Goal: Task Accomplishment & Management: Use online tool/utility

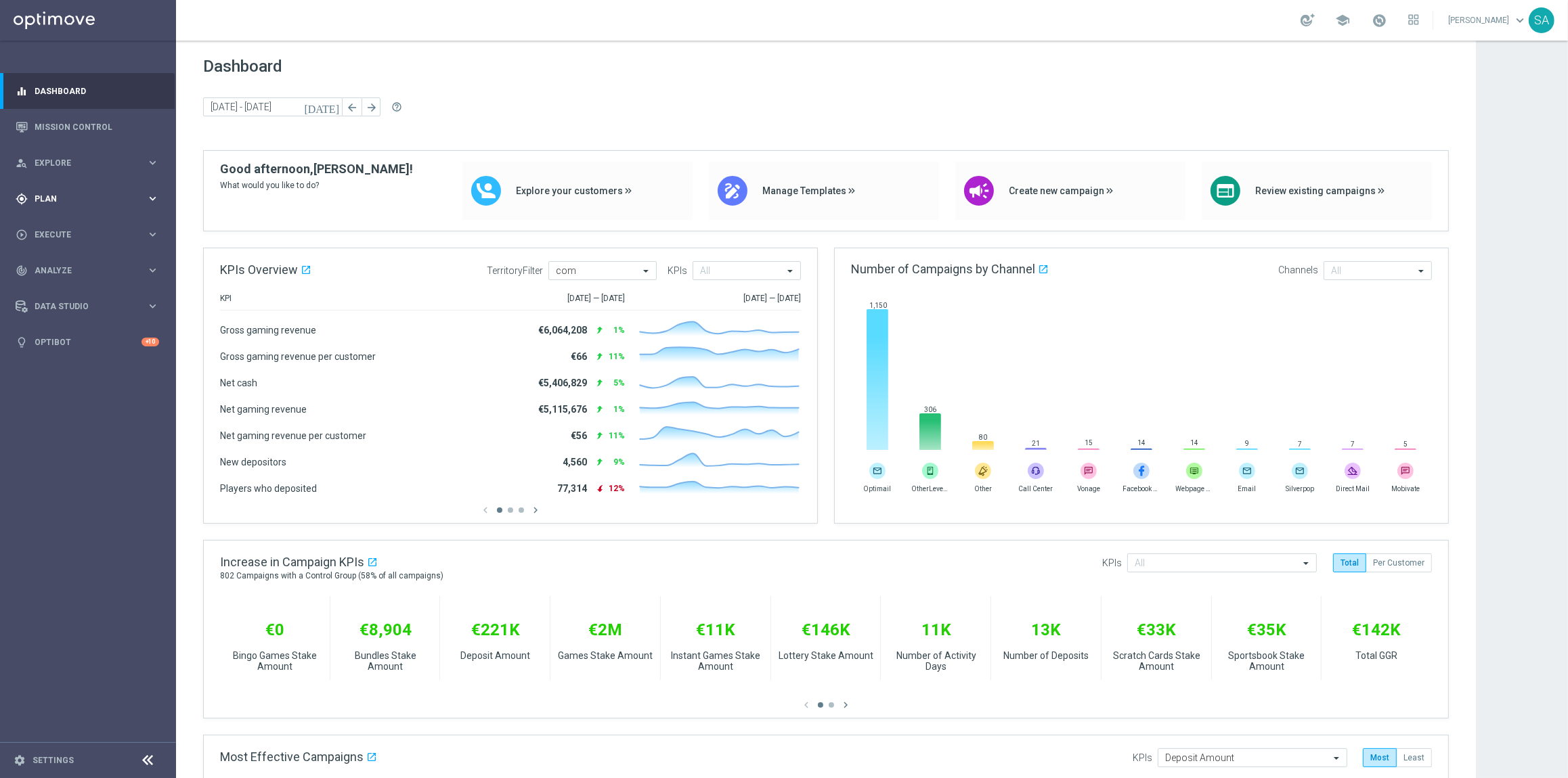
click at [69, 195] on span "Plan" at bounding box center [89, 199] width 111 height 8
click at [82, 222] on link "Target Groups" at bounding box center [88, 226] width 106 height 11
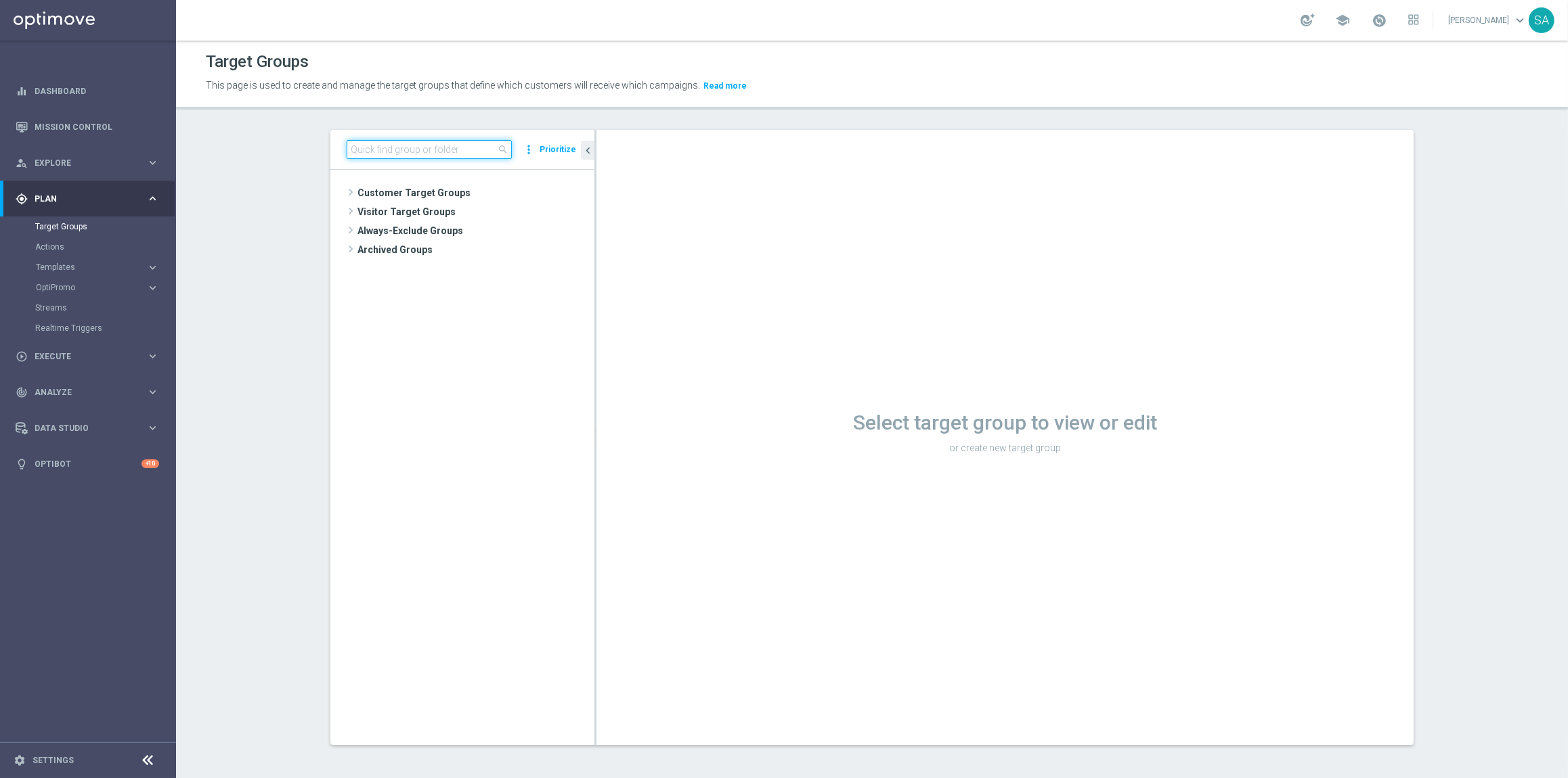
click at [382, 146] on input at bounding box center [429, 149] width 165 height 19
paste input "DE_ALL__LASTYEAR__NVIP_EMA_TAC_MIX"
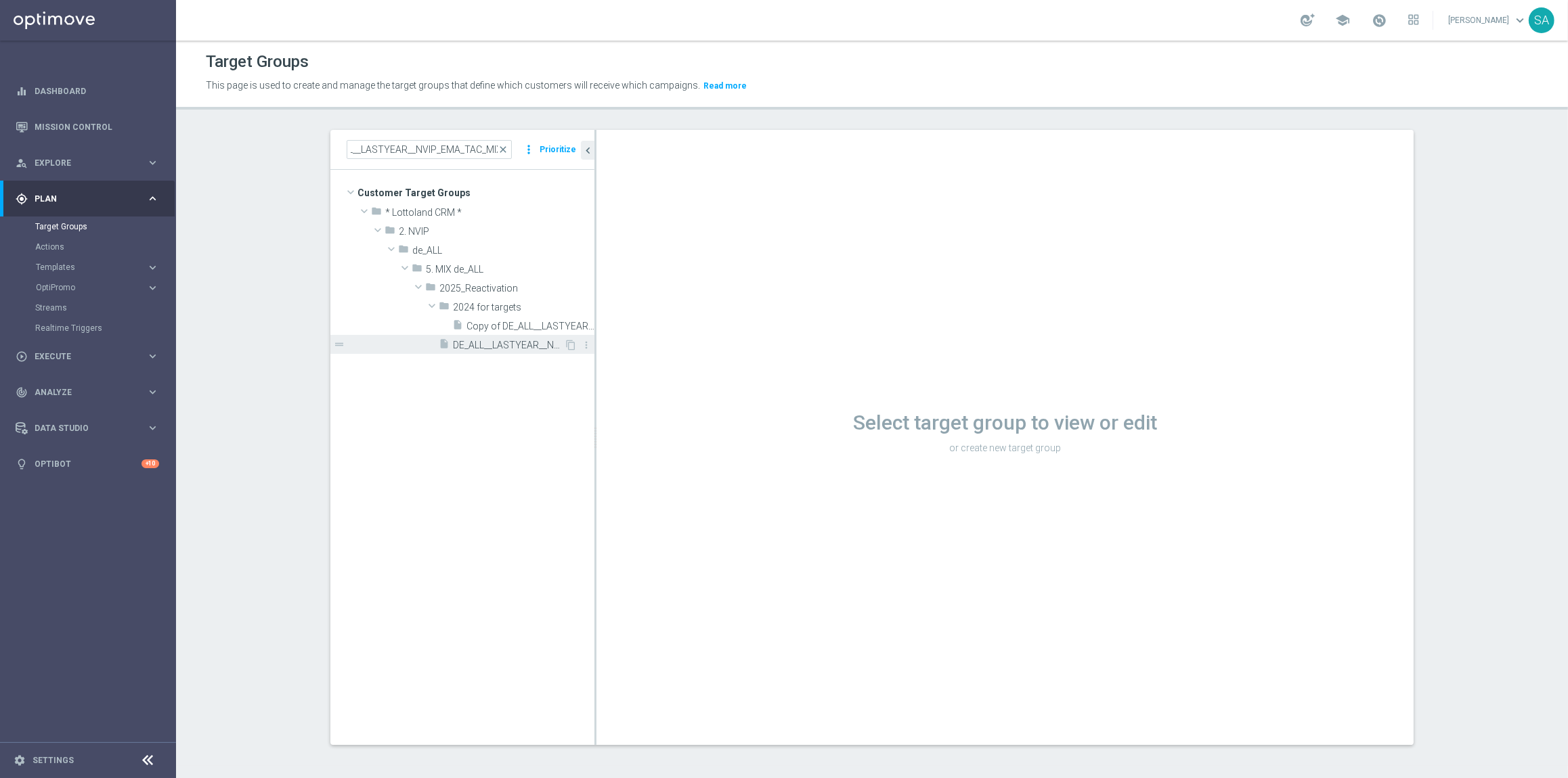
click at [508, 341] on span "DE_ALL__LASTYEAR__NVIP_EMA_TAC_MIX" at bounding box center [508, 346] width 111 height 11
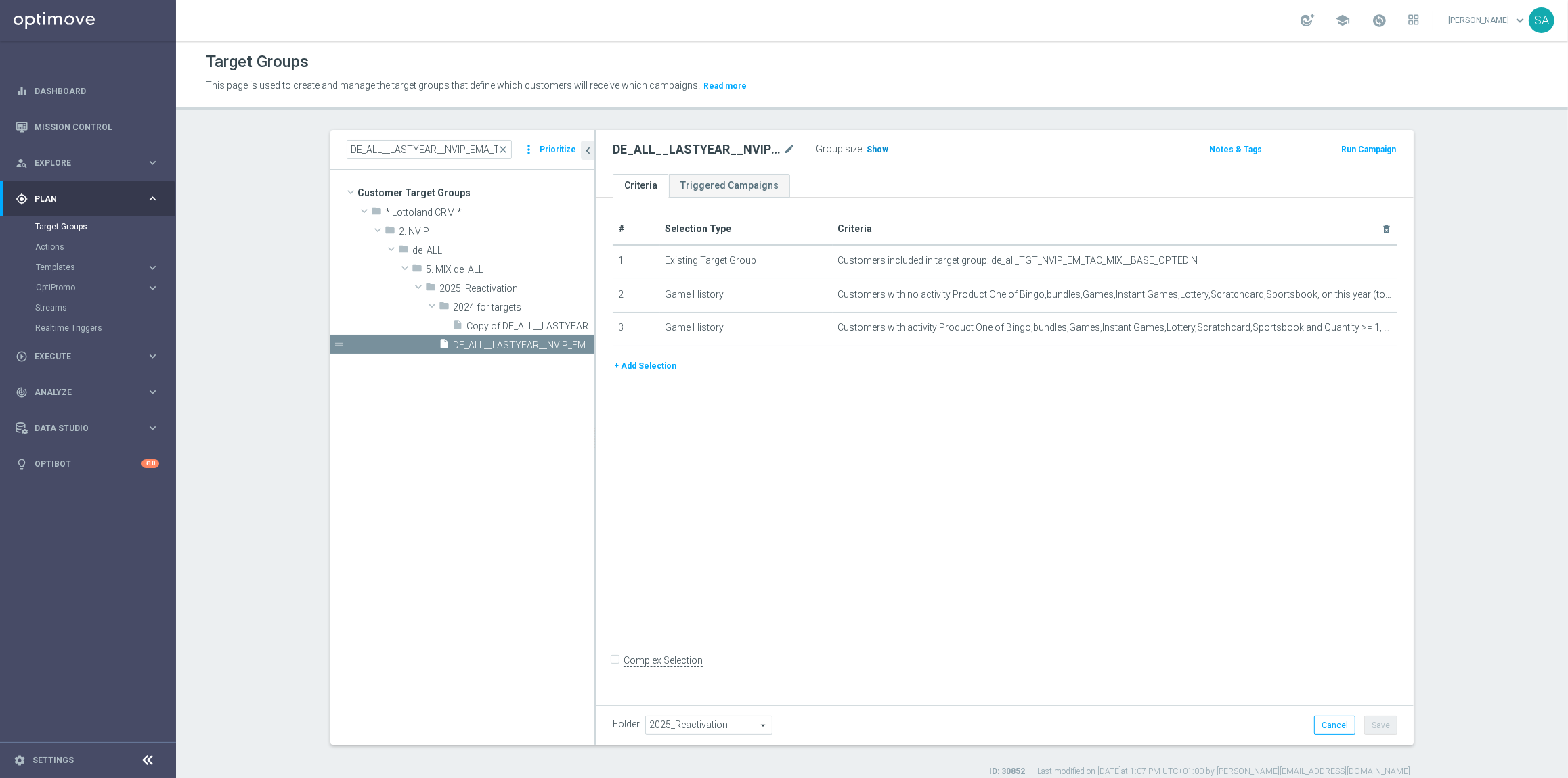
click at [879, 150] on span "Show" at bounding box center [878, 150] width 22 height 10
click at [439, 147] on input "DE_ALL__LASTYEAR__NVIP_EMA_TAC_MIX" at bounding box center [429, 149] width 165 height 19
paste input "GAMES_"
click at [521, 343] on span "DE_ALL__LASTYEAR_GAMES__NVIP_EMA_TAC_MIX" at bounding box center [508, 346] width 111 height 11
click at [871, 150] on span "Show" at bounding box center [878, 150] width 22 height 10
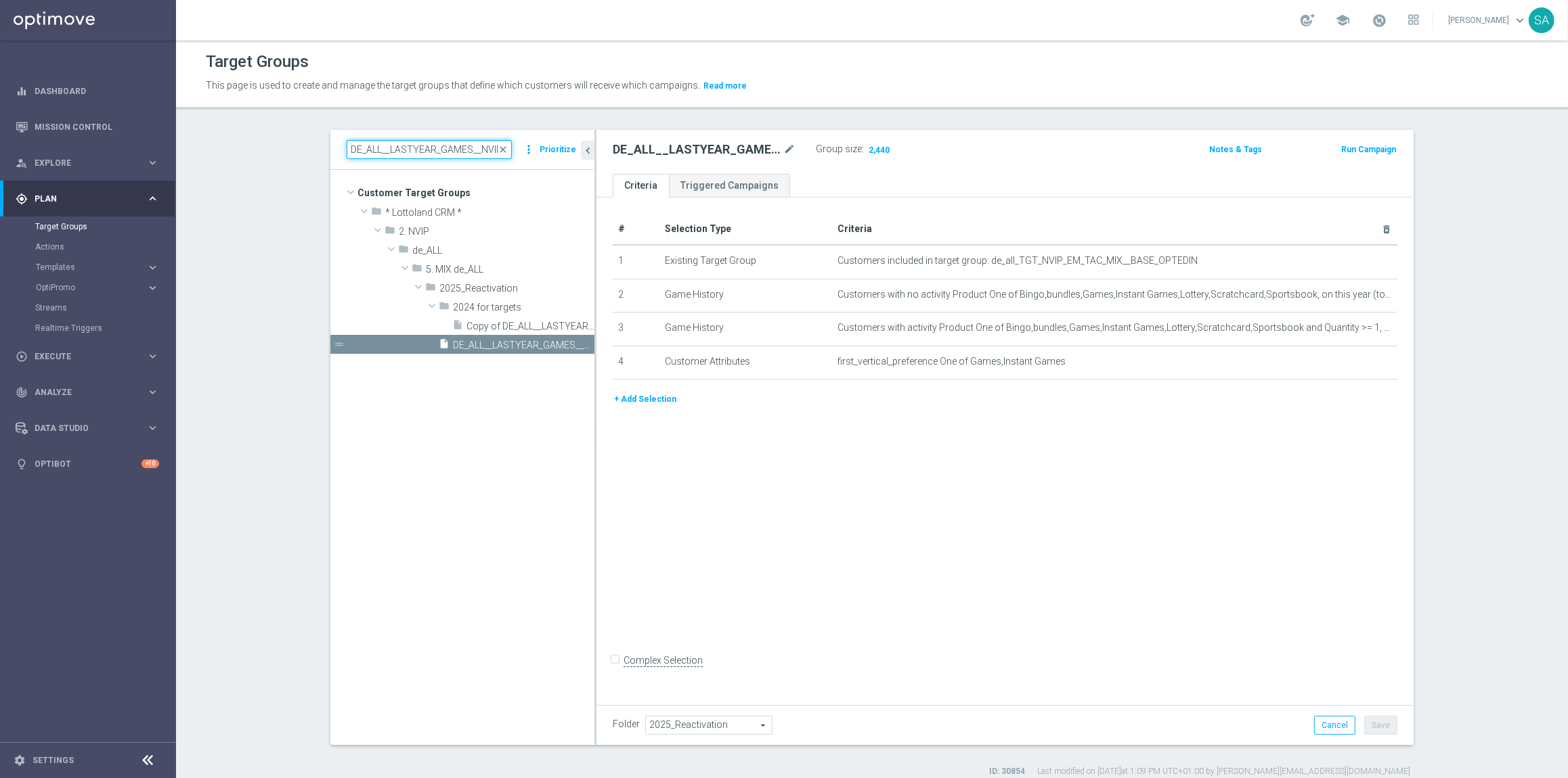
click at [467, 150] on input "DE_ALL__LASTYEAR_GAMES__NVIP_EMA_TAC_MIX" at bounding box center [429, 149] width 165 height 19
paste input "SCRATCH"
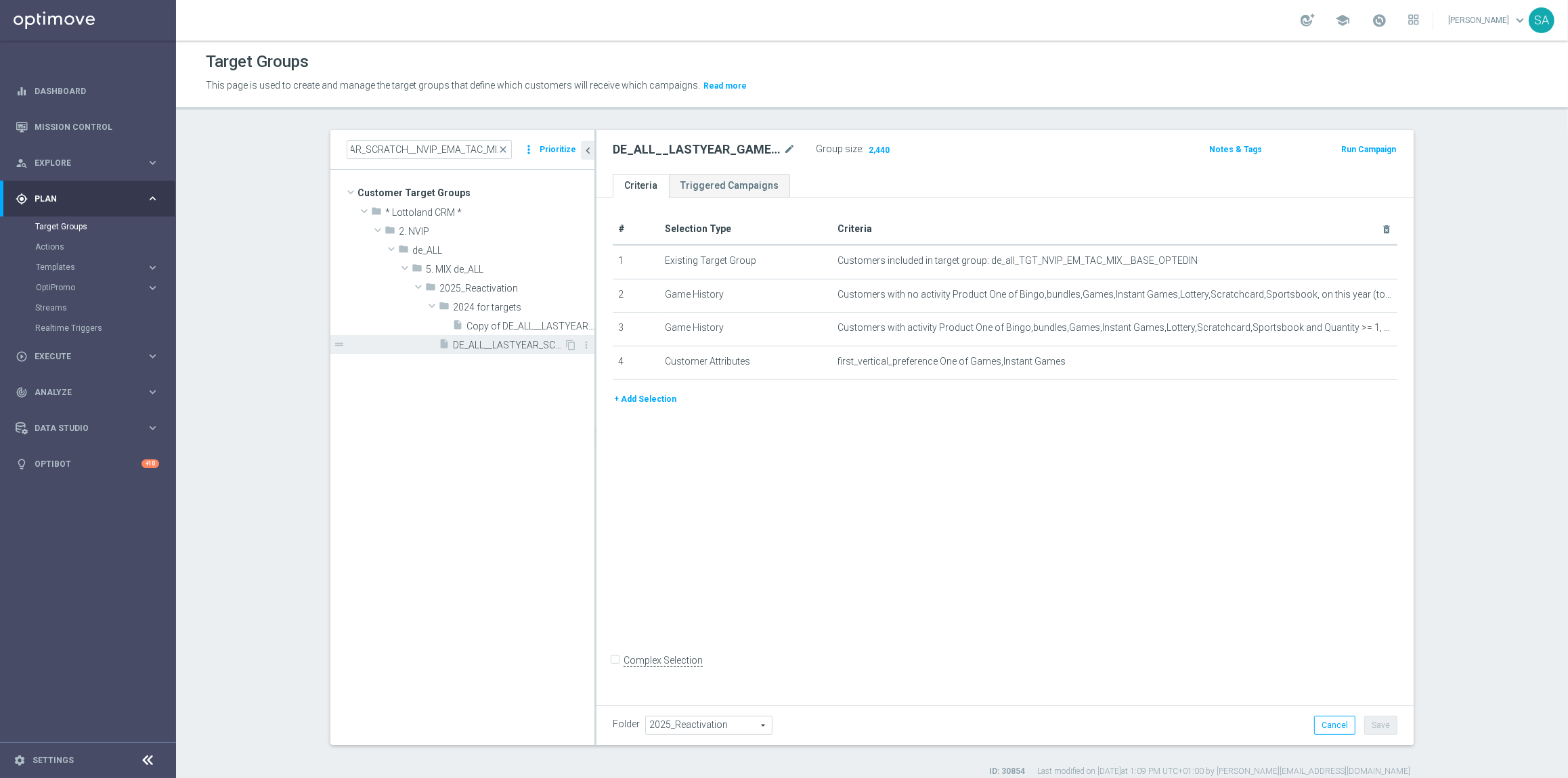
click at [506, 343] on span "DE_ALL__LASTYEAR_SCRATCH__NVIP_EMA_TAC_MIX" at bounding box center [508, 346] width 111 height 11
click at [873, 148] on span "Show" at bounding box center [878, 150] width 22 height 10
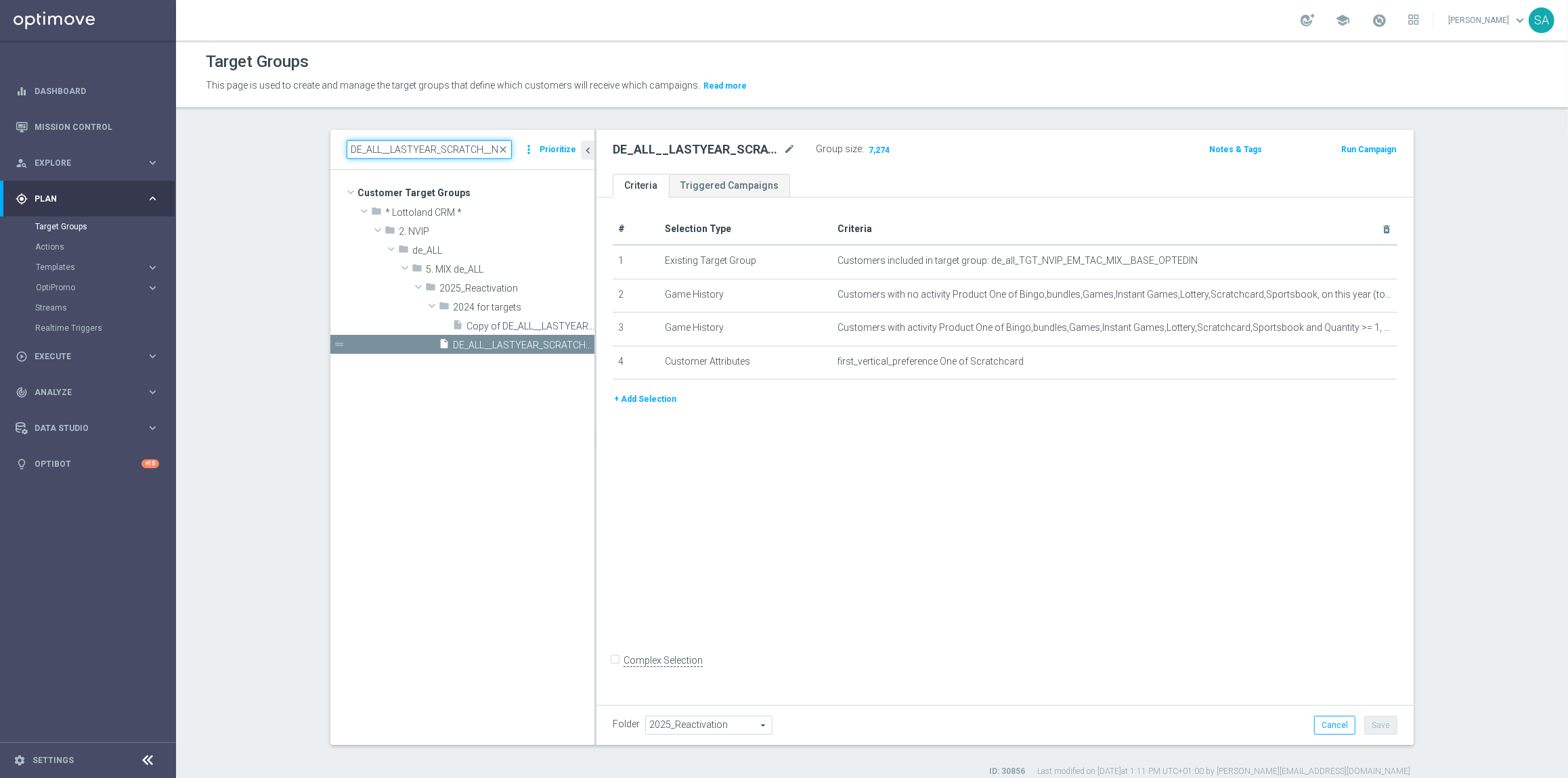
click at [449, 151] on input "DE_ALL__LASTYEAR_SCRATCH__NVIP_EMA_TAC_MIX" at bounding box center [429, 149] width 165 height 19
paste input "PORTS"
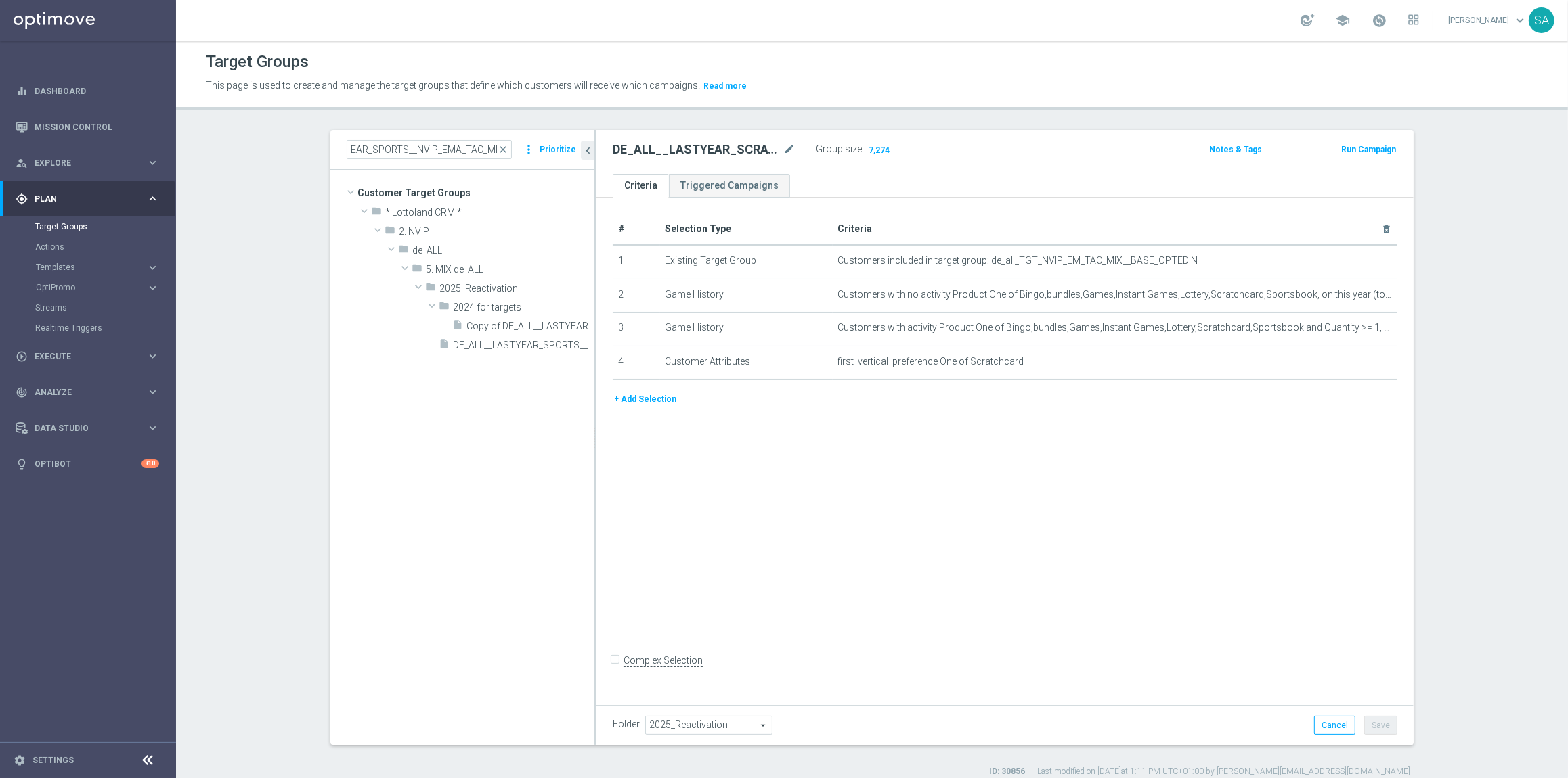
drag, startPoint x: 535, startPoint y: 337, endPoint x: 620, endPoint y: 329, distance: 85.4
click at [535, 337] on div "insert_drive_file DE_ALL__LASTYEAR_SPORTS__NVIP_EMA_TAC_MIX" at bounding box center [516, 344] width 155 height 19
click at [879, 149] on span "Show" at bounding box center [878, 150] width 22 height 10
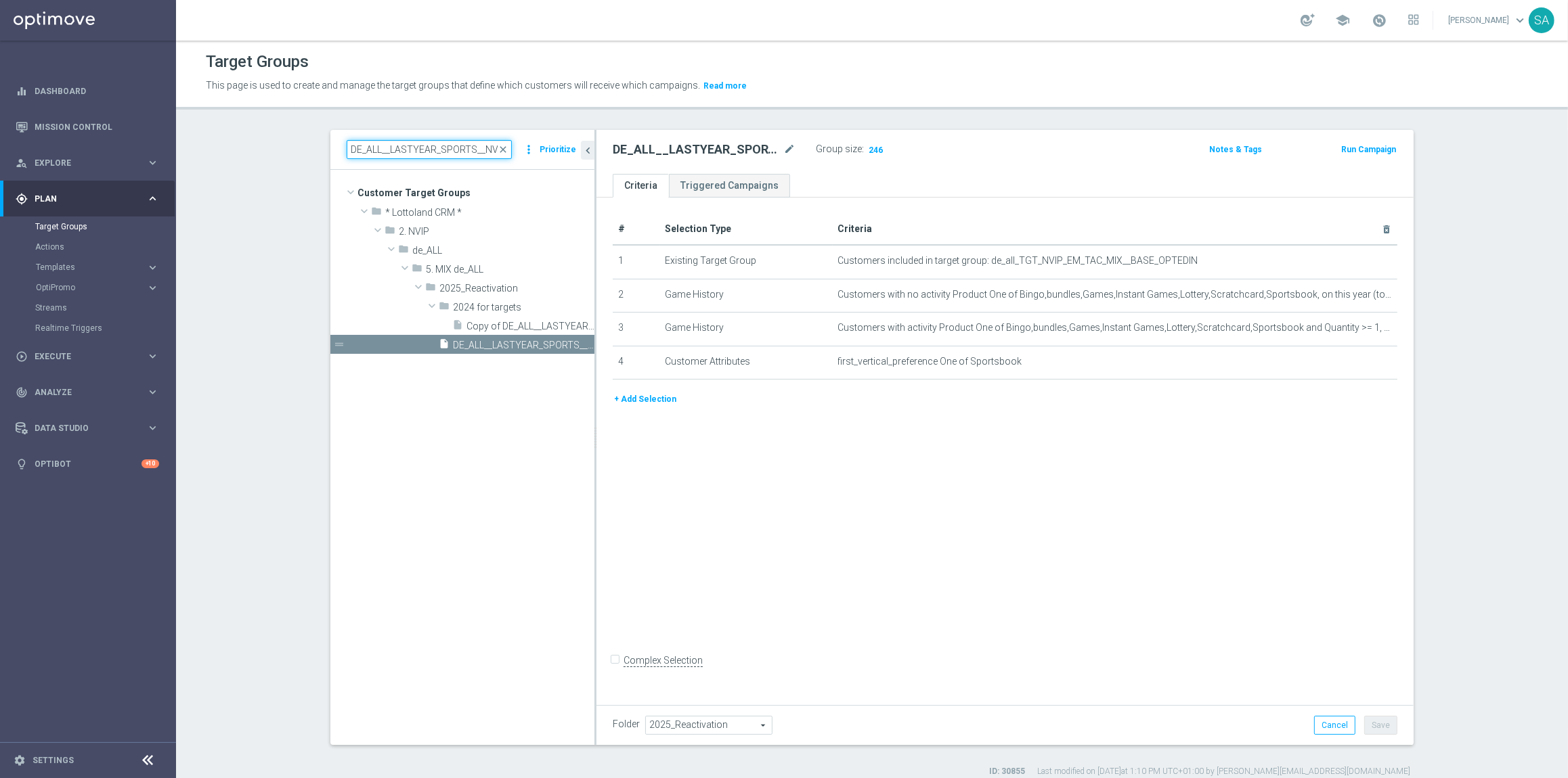
click at [450, 143] on input "DE_ALL__LASTYEAR_SPORTS__NVIP_EMA_TAC_MIX" at bounding box center [429, 149] width 165 height 19
paste input "GORDO"
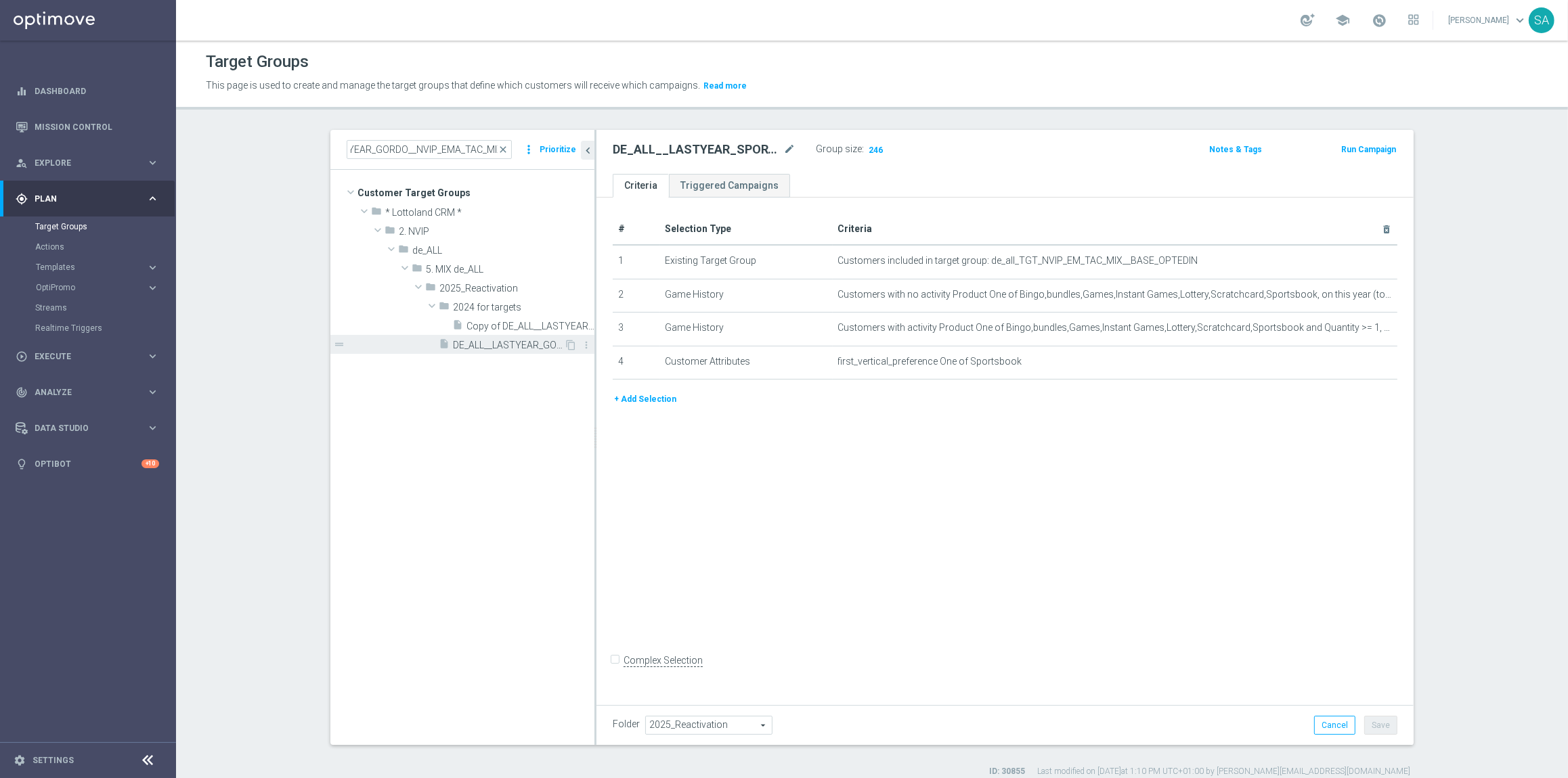
click at [527, 344] on span "DE_ALL__LASTYEAR_GORDO__NVIP_EMA_TAC_MIX" at bounding box center [508, 346] width 111 height 11
click at [871, 148] on span "Show" at bounding box center [878, 150] width 22 height 10
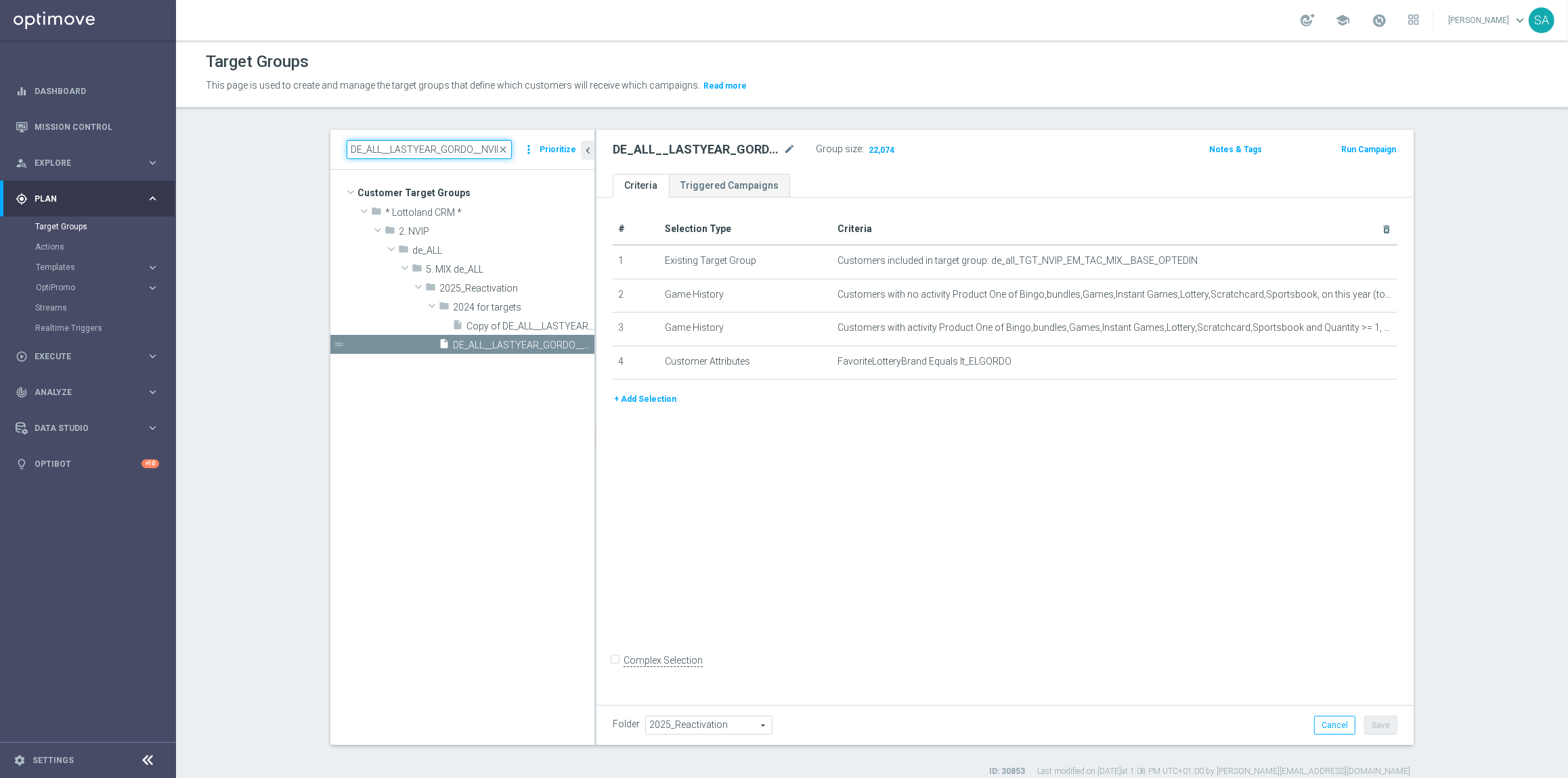
click at [445, 148] on input "DE_ALL__LASTYEAR_GORDO__NVIP_EMA_TAC_MIX" at bounding box center [429, 149] width 165 height 19
paste input "[PERSON_NAME]"
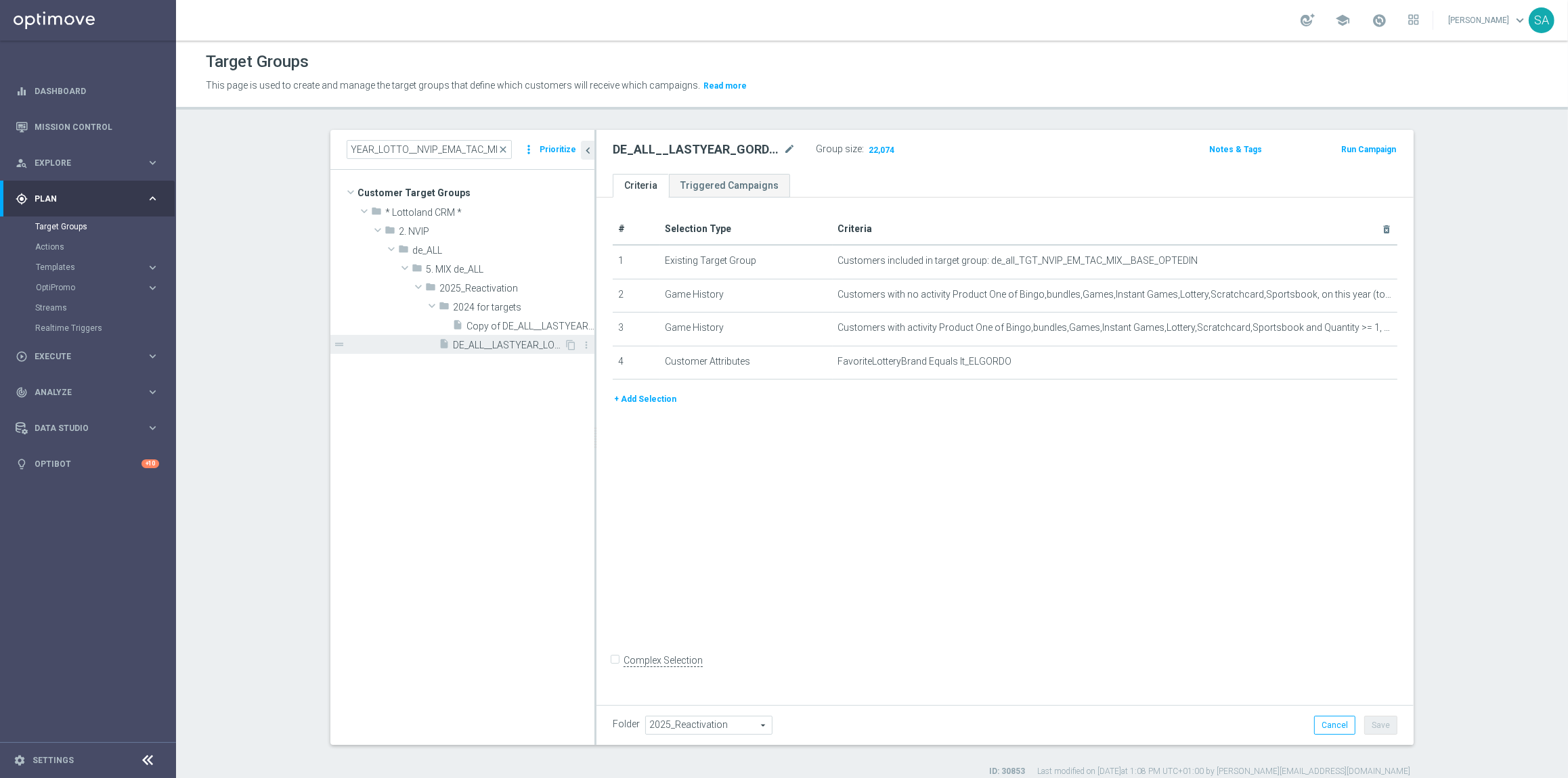
click at [512, 346] on span "DE_ALL__LASTYEAR_LOTTO__NVIP_EMA_TAC_MIX" at bounding box center [508, 346] width 111 height 11
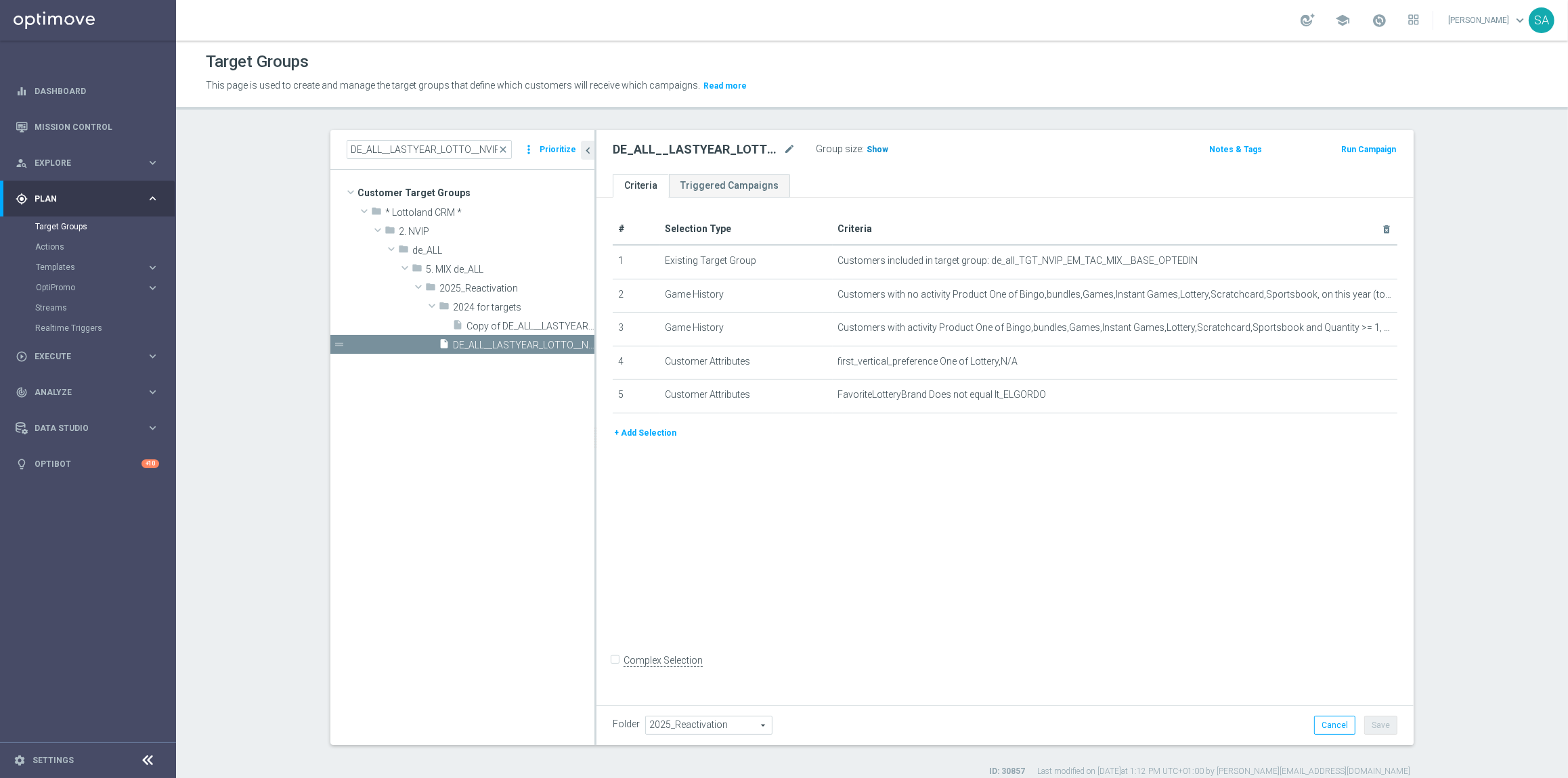
click at [874, 151] on span "Show" at bounding box center [878, 150] width 22 height 10
click at [451, 147] on input "DE_ALL__LASTYEAR_LOTTO__NVIP_EMA_TAC_MIX" at bounding box center [429, 149] width 165 height 19
paste input "AT__LASTYEAR"
click at [527, 341] on span "AT__LASTYEAR__NVIP_EMA_TAC_MIX" at bounding box center [508, 346] width 111 height 11
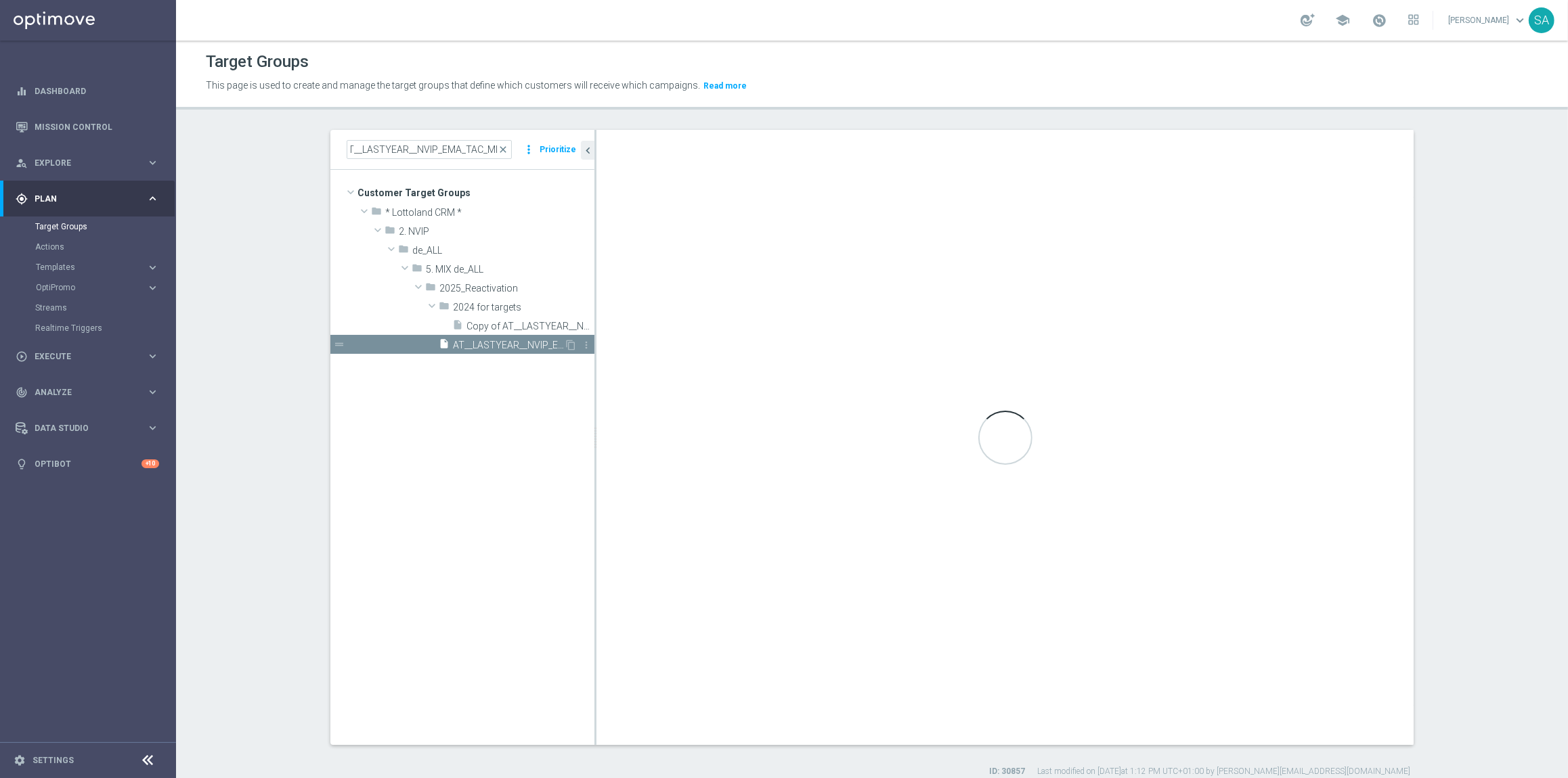
scroll to position [0, 0]
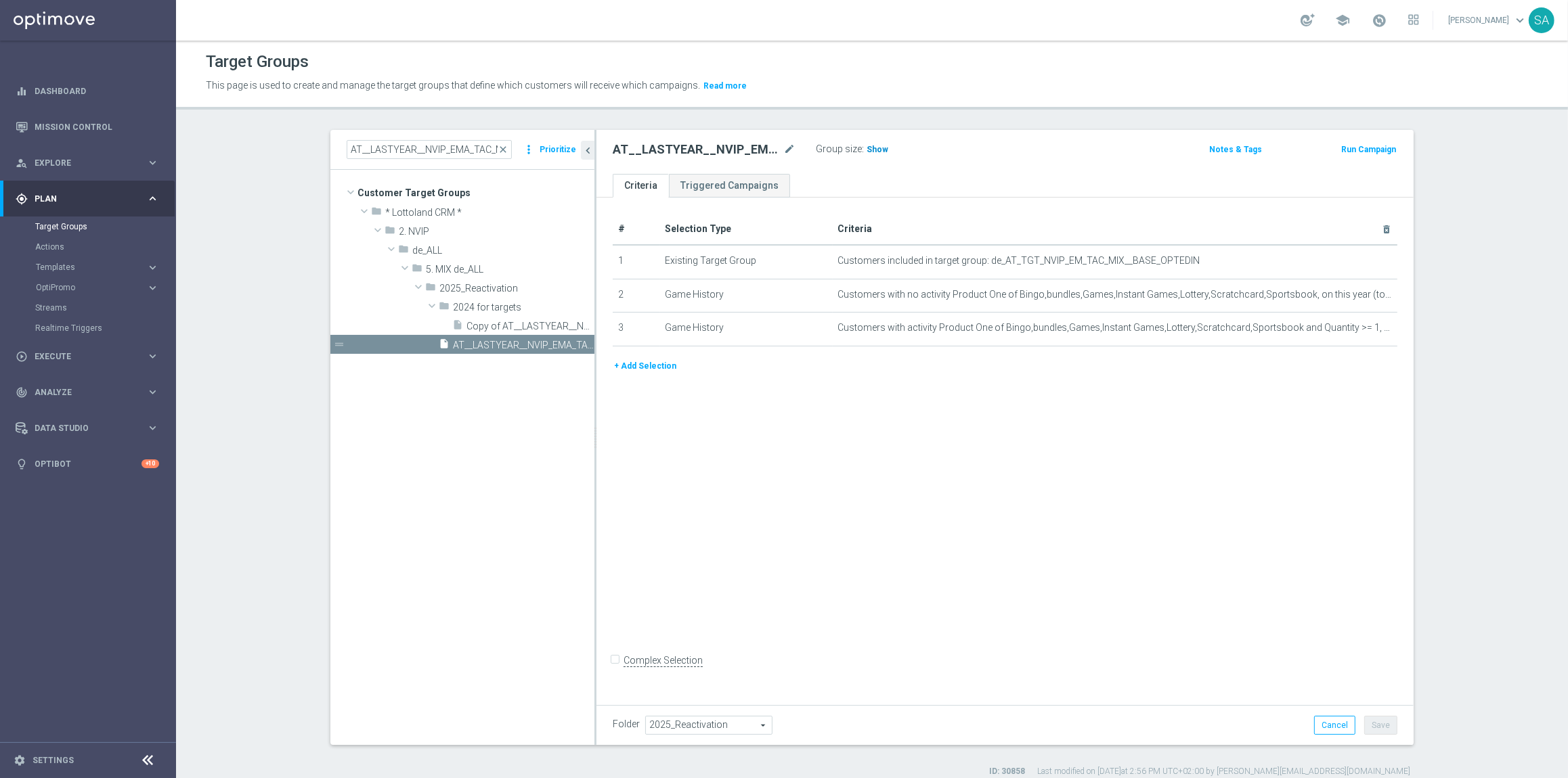
click at [870, 151] on span "Show" at bounding box center [878, 150] width 22 height 10
click at [451, 147] on input "AT__LASTYEAR__NVIP_EMA_TAC_MIX" at bounding box center [429, 149] width 165 height 19
paste input "GAMES_"
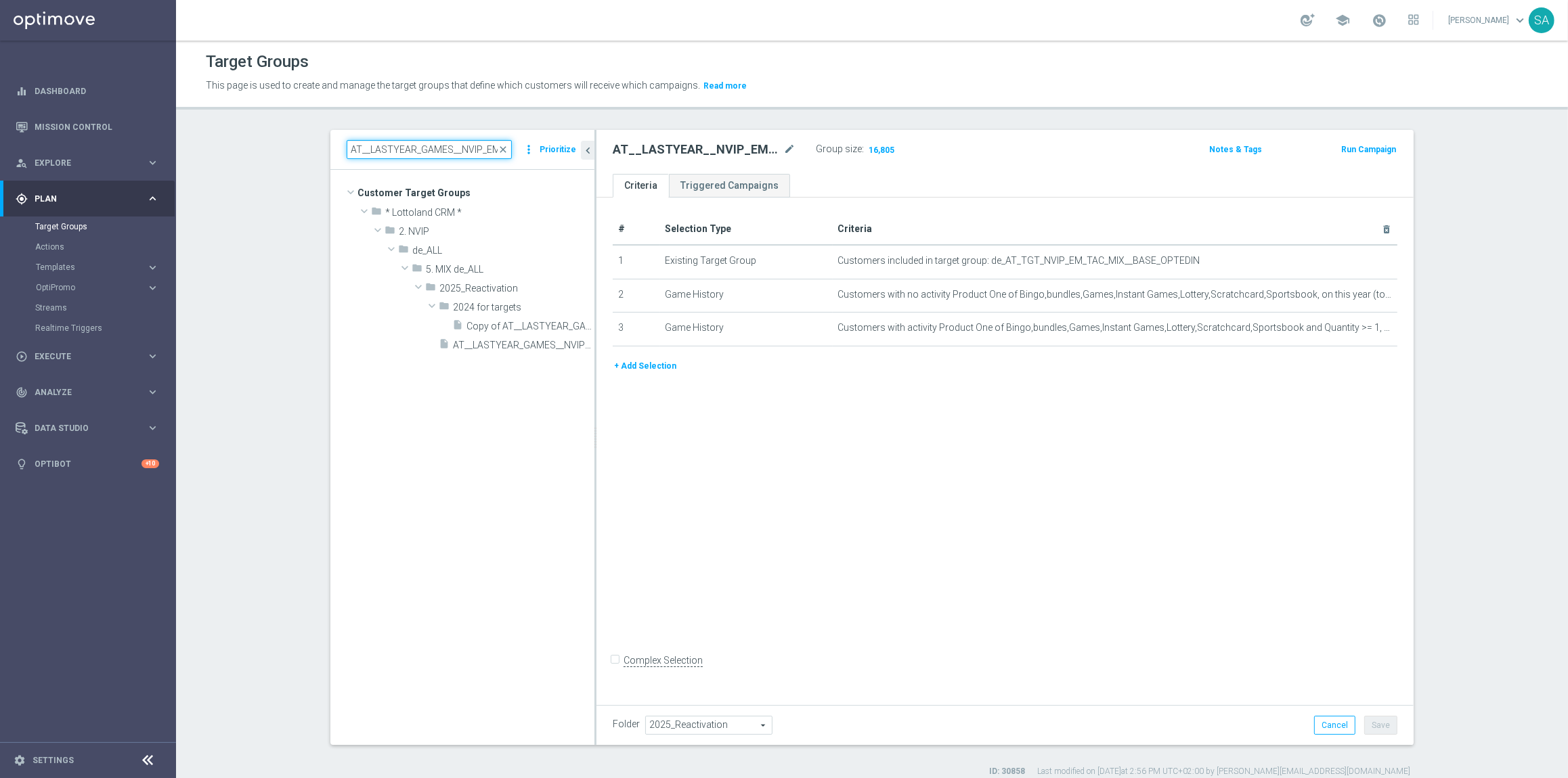
click at [438, 151] on input "AT__LASTYEAR_GAMES__NVIP_EMA_TAC_MIX" at bounding box center [429, 149] width 165 height 19
click at [547, 345] on span "AT__LASTYEAR_GAMES__NVIP_EMA_TAC_MIX" at bounding box center [508, 346] width 111 height 11
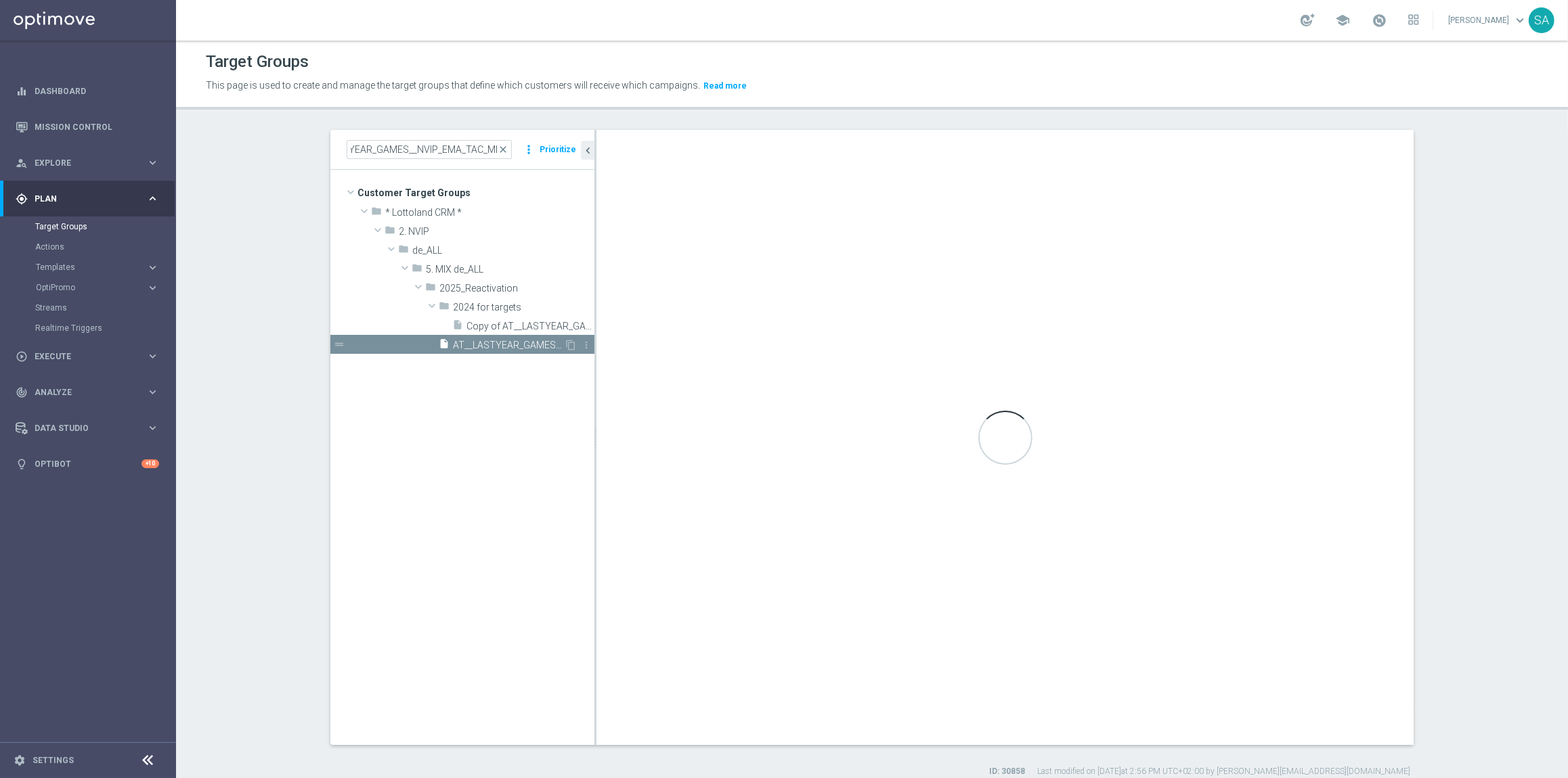
scroll to position [0, 0]
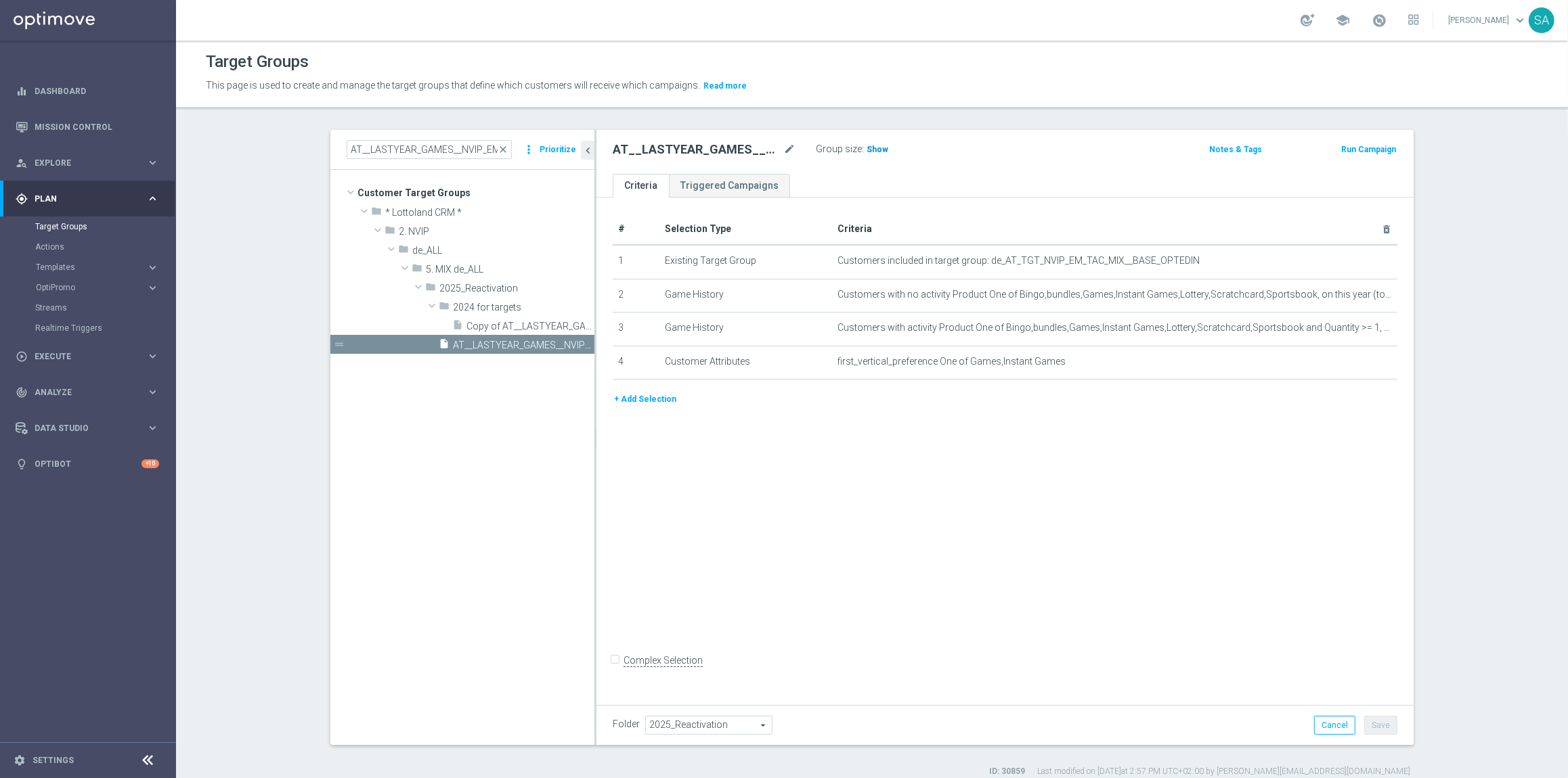
click at [879, 151] on span "Show" at bounding box center [878, 150] width 22 height 10
click at [425, 147] on input "AT__LASTYEAR_GAMES__NVIP_EMA_TAC_MIX" at bounding box center [429, 149] width 165 height 19
paste input "T__LASTYEAR_SCRATCH__NVIP_EMA_TAC_MIXA"
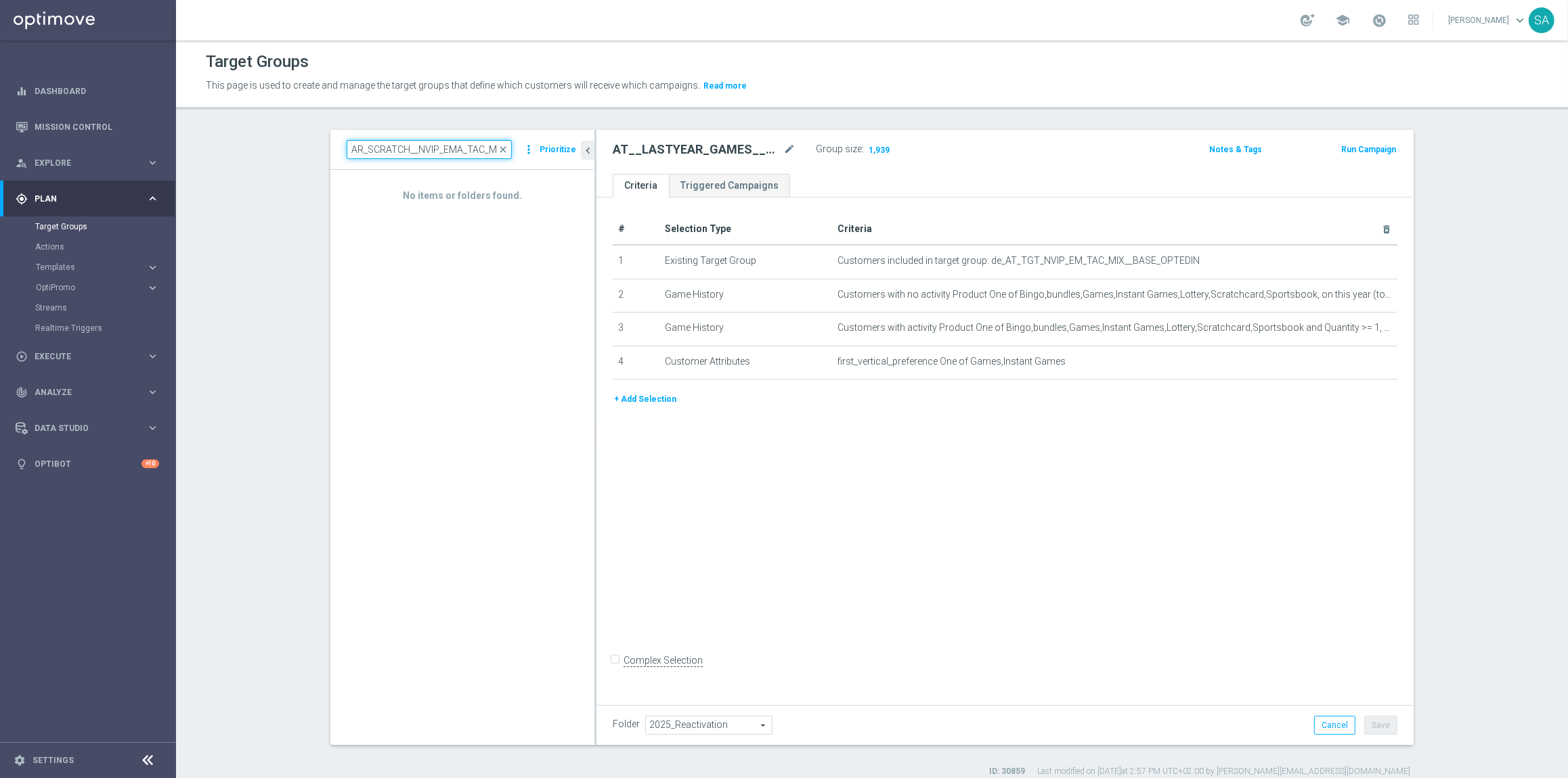
paste input "SCRATCH"
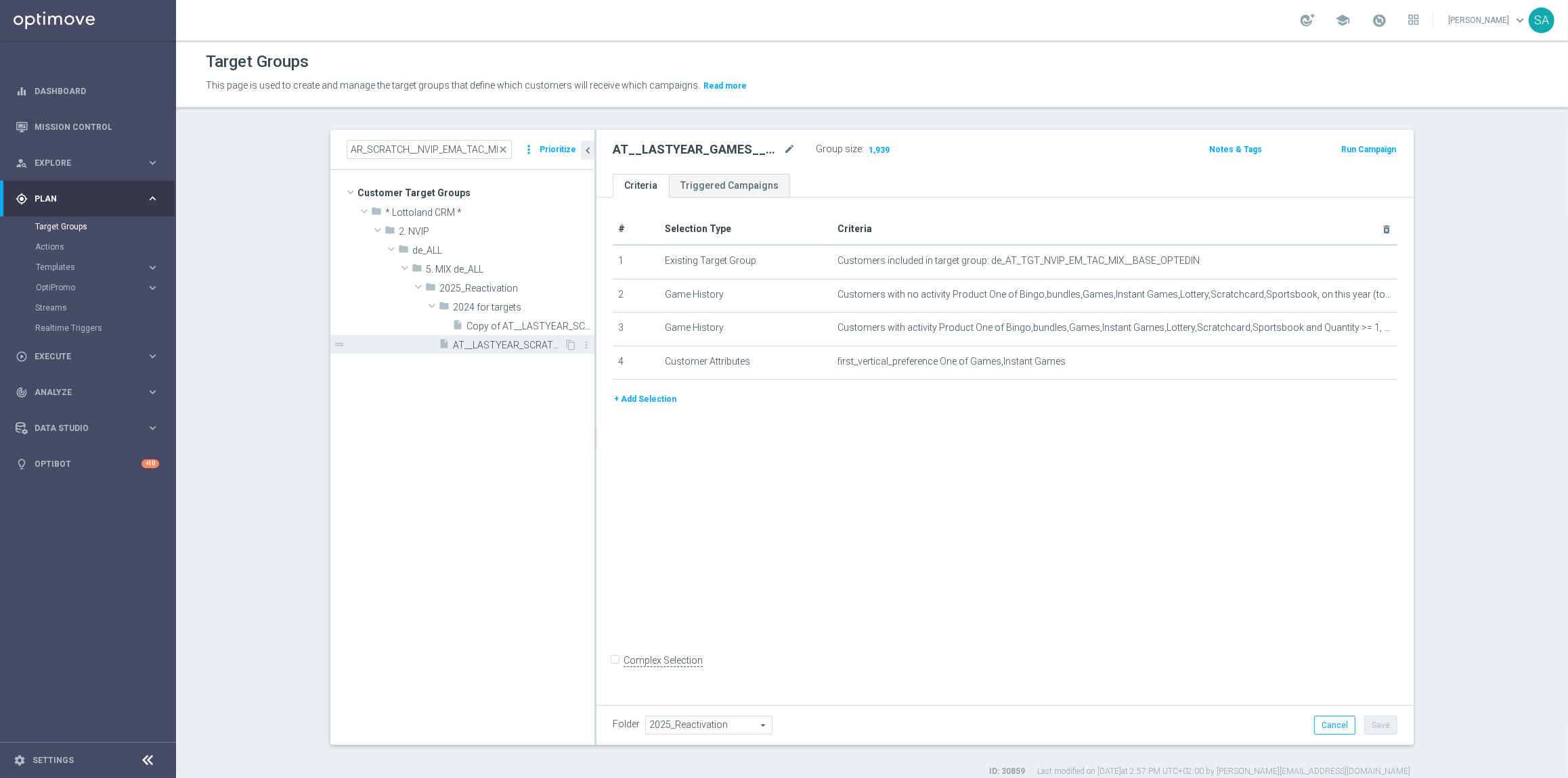
click at [505, 344] on span "AT__LASTYEAR_SCRATCH__NVIP_EMA_TAC_MIX" at bounding box center [508, 346] width 111 height 11
click at [869, 149] on span "Show" at bounding box center [878, 150] width 22 height 10
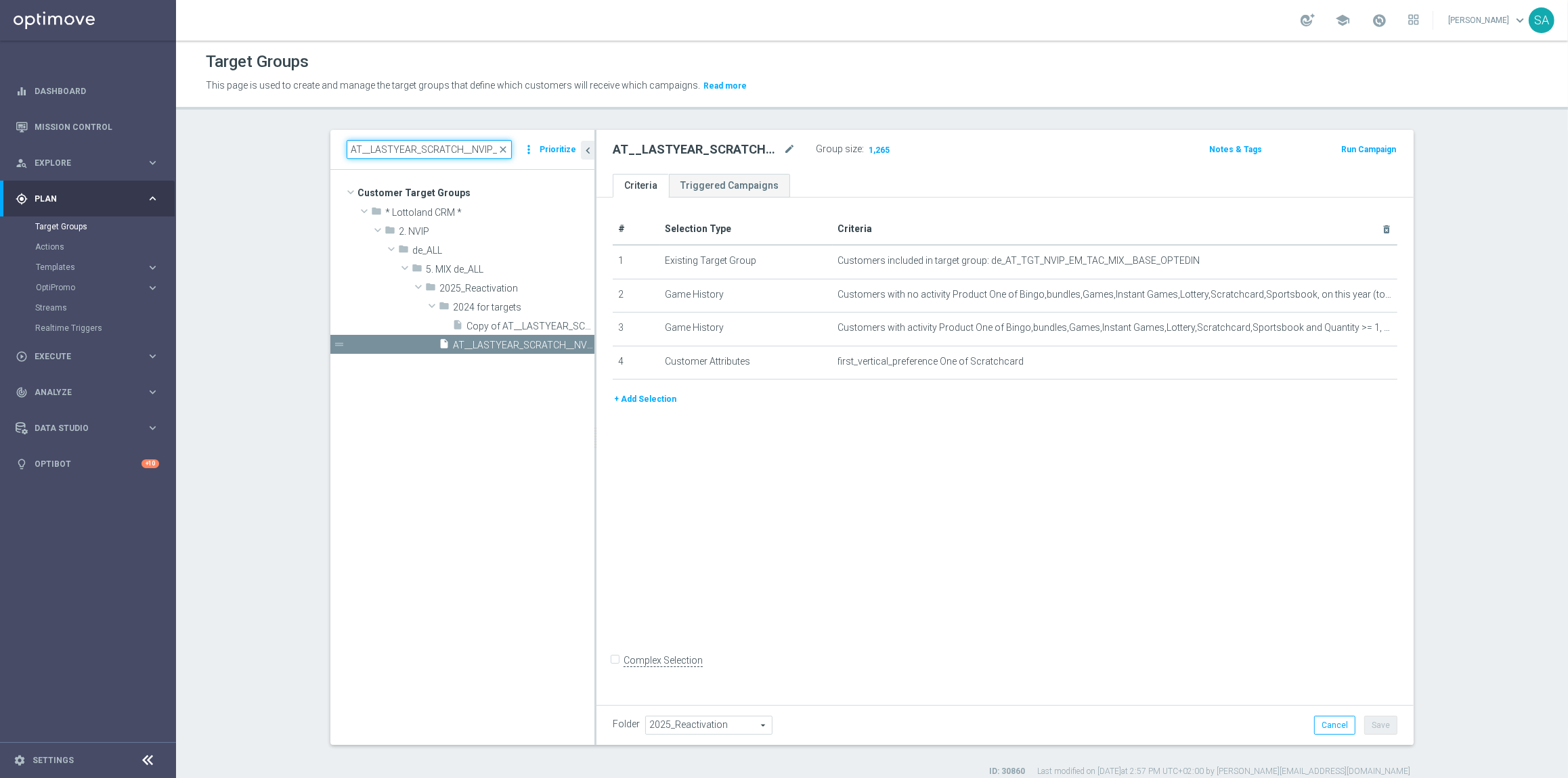
click at [440, 150] on input "AT__LASTYEAR_SCRATCH__NVIP_EMA_TAC_MIX" at bounding box center [429, 149] width 165 height 19
paste input "GORDO"
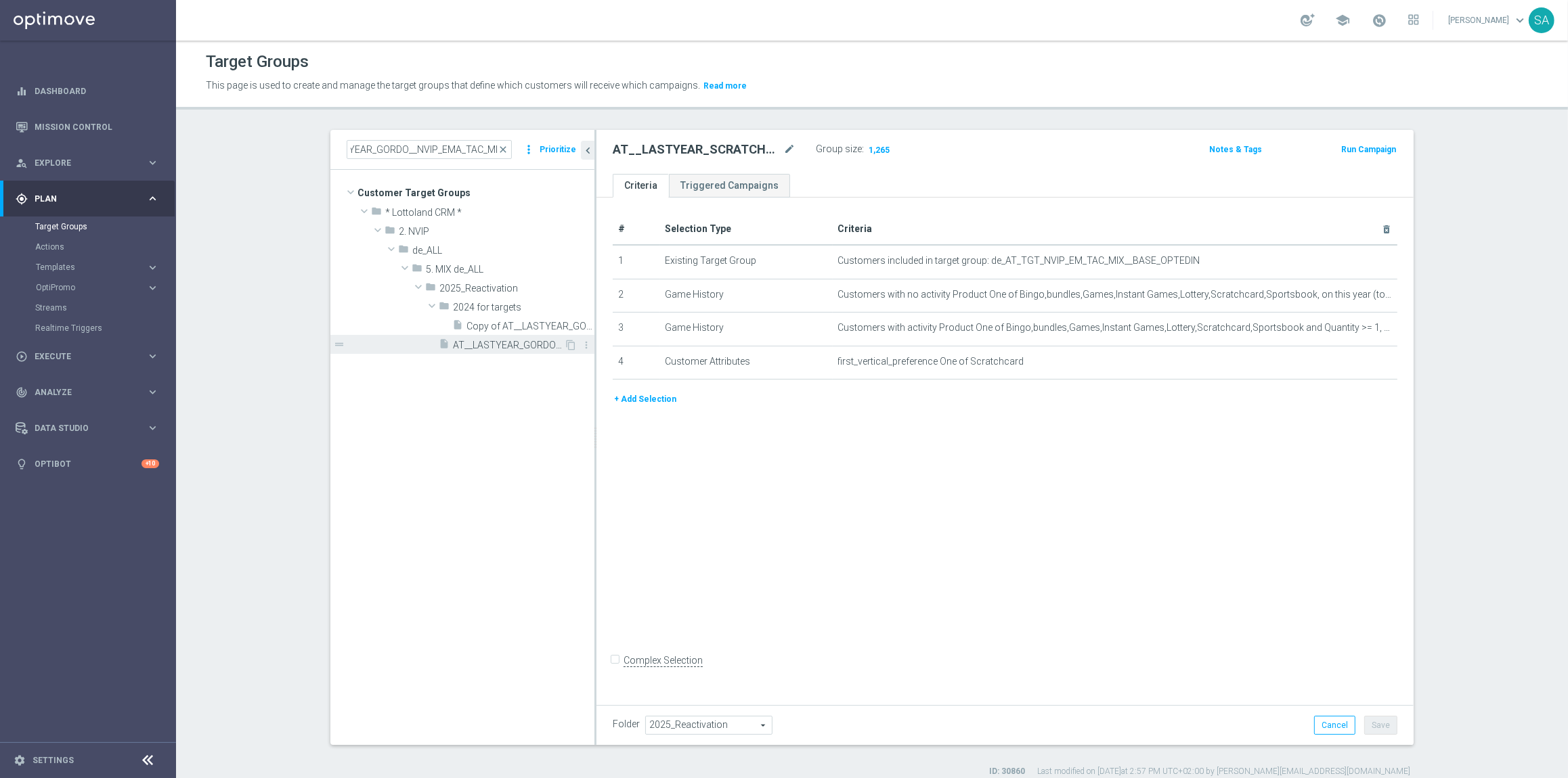
click at [522, 346] on span "AT__LASTYEAR_GORDO__NVIP_EMA_TAC_MIX" at bounding box center [508, 346] width 111 height 11
click at [873, 151] on span "Show" at bounding box center [878, 150] width 22 height 10
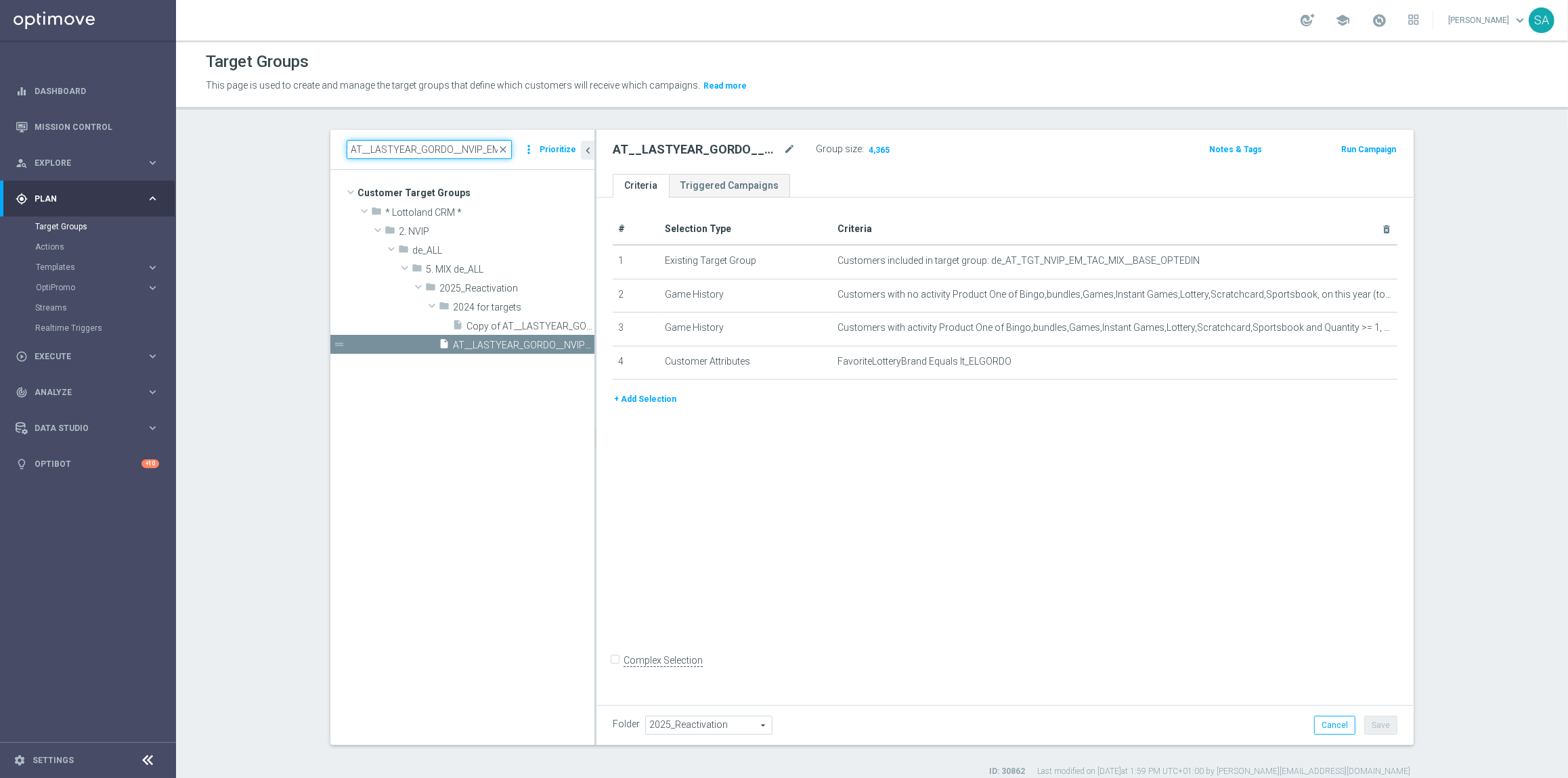
click at [450, 156] on input "AT__LASTYEAR_GORDO__NVIP_EMA_TAC_MIX" at bounding box center [429, 149] width 165 height 19
paste input "SPORTS"
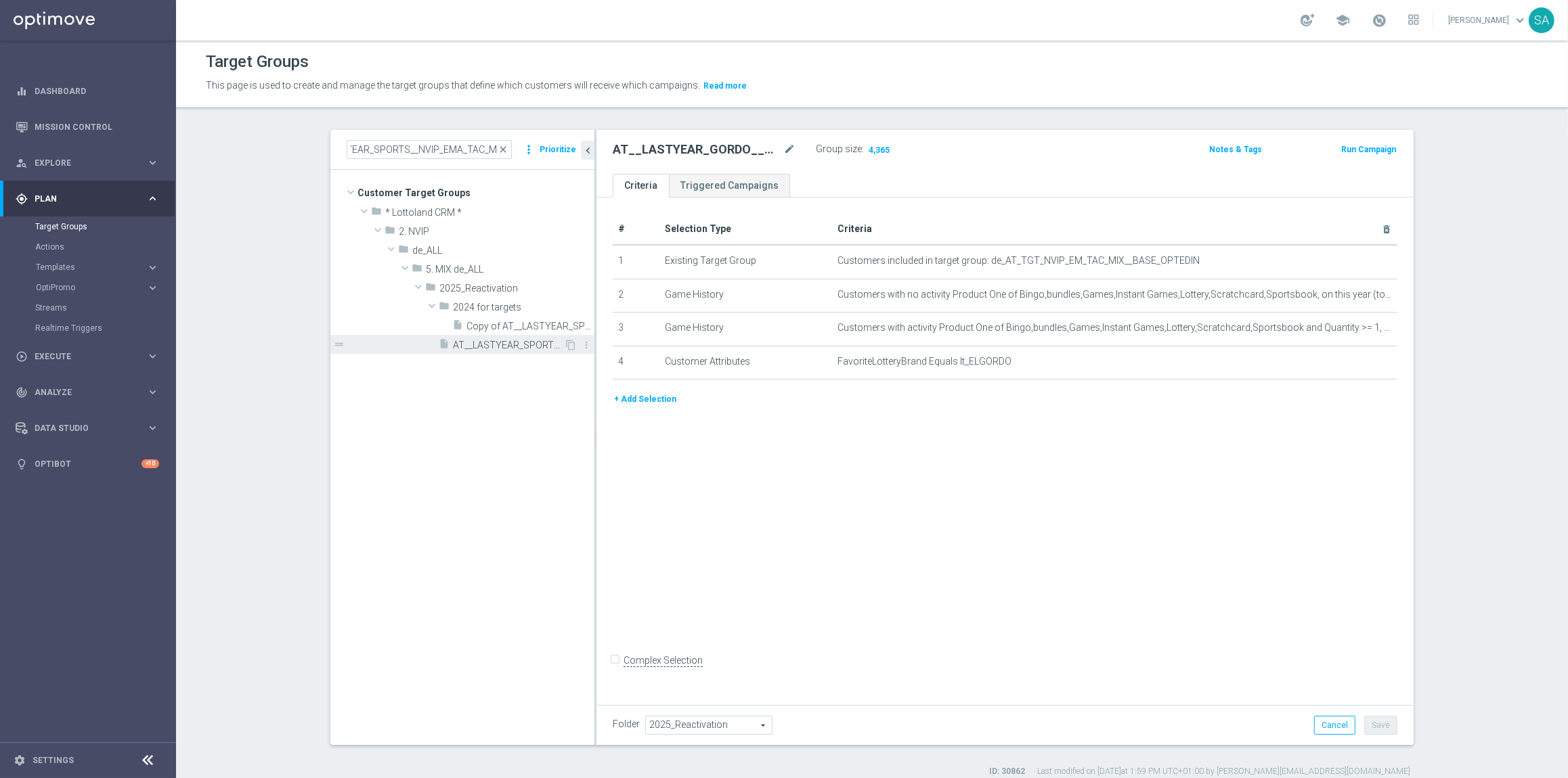
click at [508, 341] on span "AT__LASTYEAR_SPORTS__NVIP_EMA_TAC_MIX" at bounding box center [508, 346] width 111 height 11
click at [883, 151] on span "Show" at bounding box center [878, 150] width 22 height 10
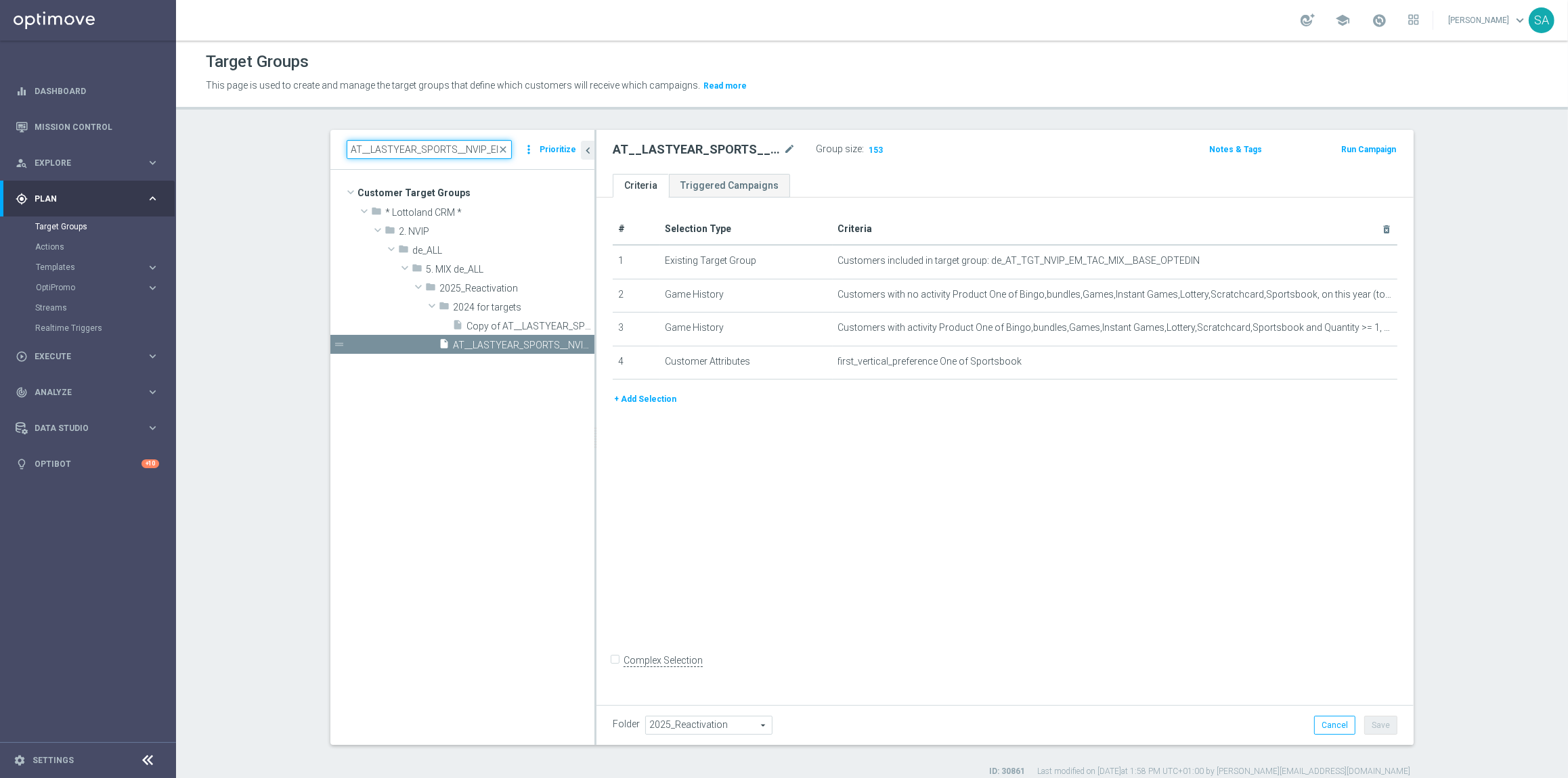
click at [438, 146] on input "AT__LASTYEAR_SPORTS__NVIP_EMA_TAC_MIX" at bounding box center [429, 149] width 165 height 19
paste input "LOTTO"
type input "AT__LASTYEAR_LOTTO__NVIP_EMA_TAC_MIX"
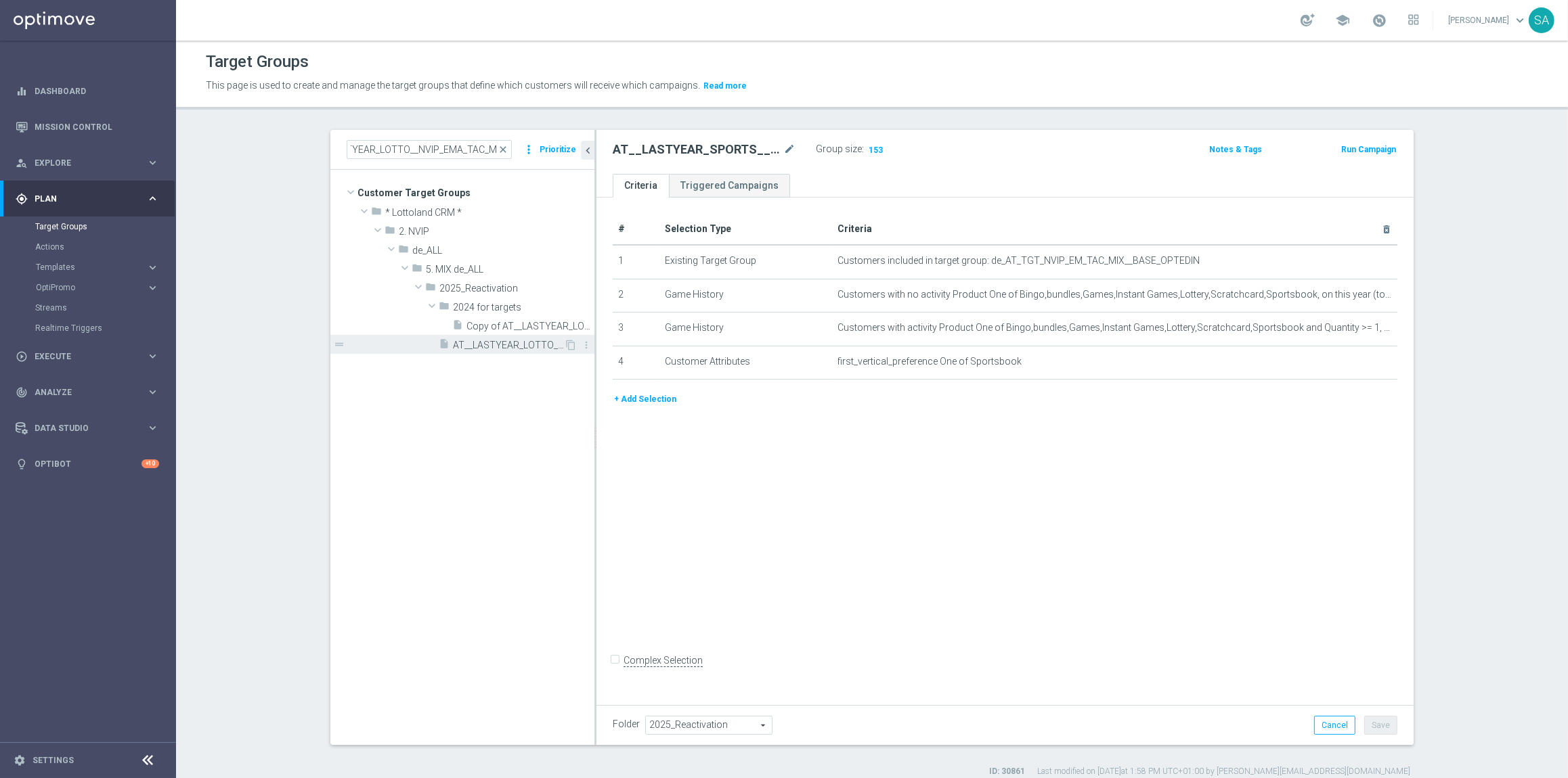
click at [511, 337] on div "insert_drive_file AT__LASTYEAR_LOTTO__NVIP_EMA_TAC_MIX" at bounding box center [501, 344] width 125 height 19
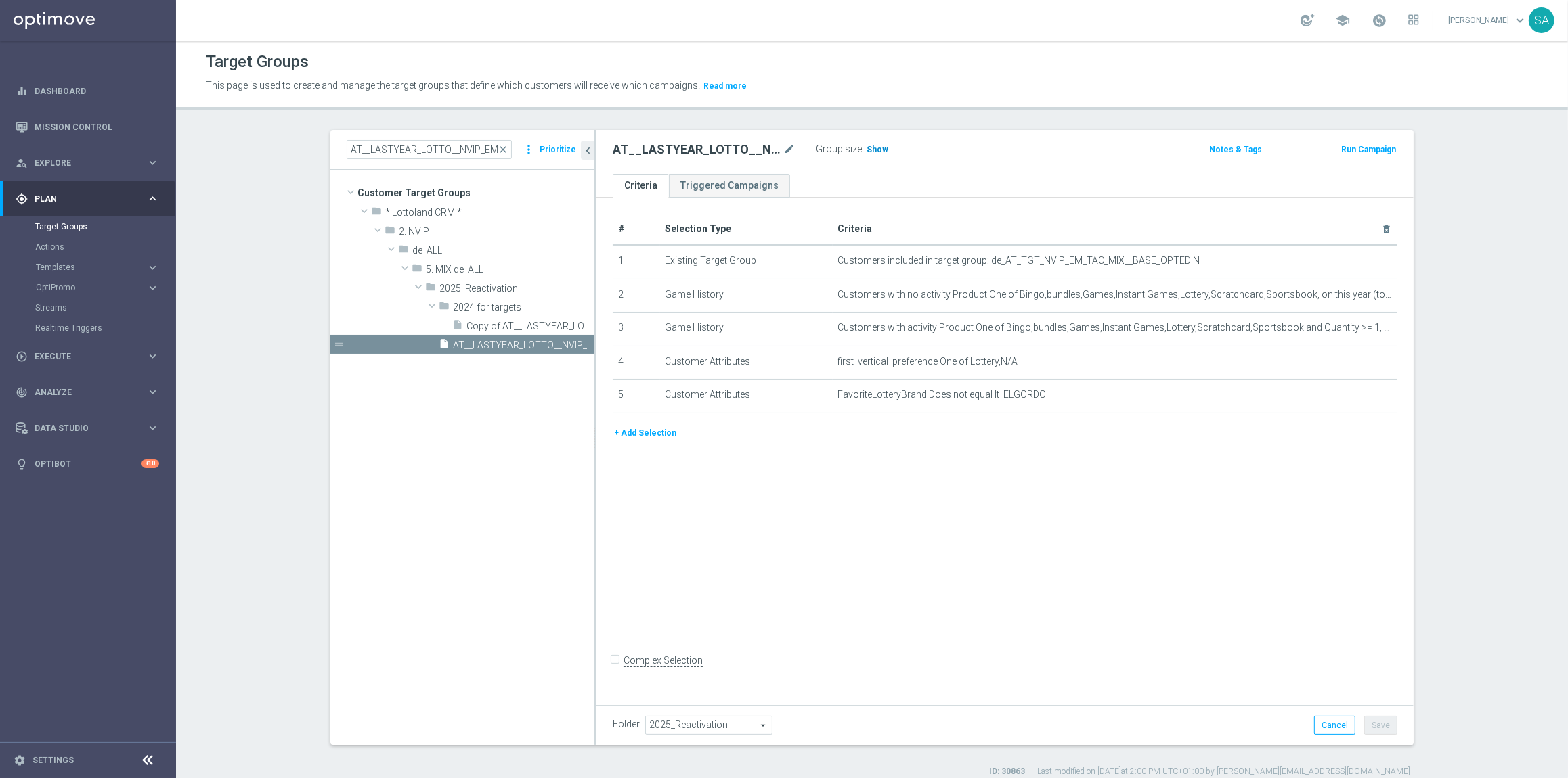
click at [878, 147] on span "Show" at bounding box center [878, 150] width 22 height 10
